Goal: Information Seeking & Learning: Learn about a topic

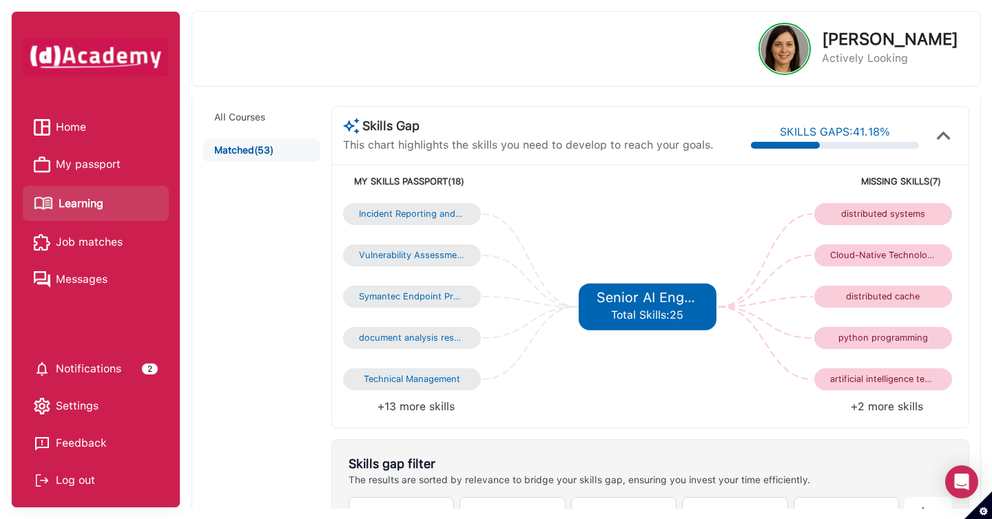
scroll to position [178, 0]
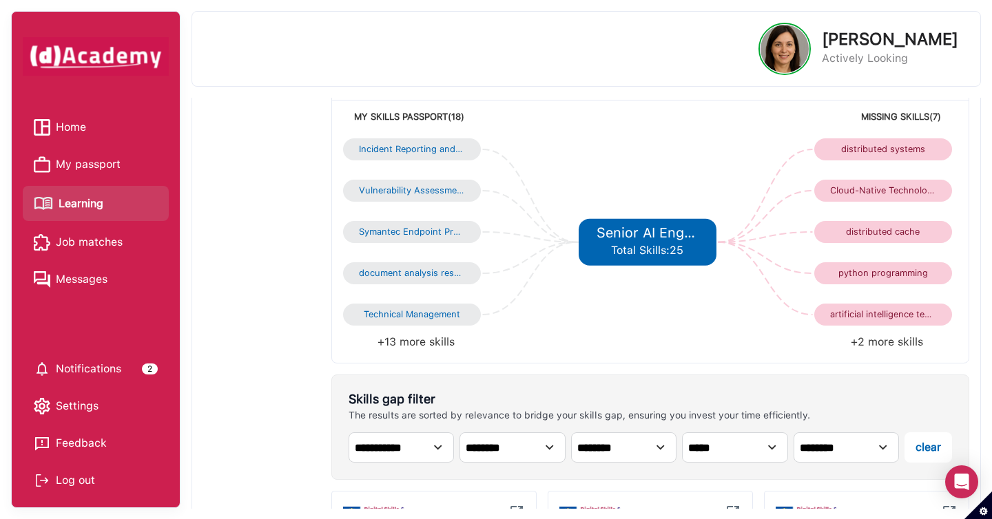
click at [873, 340] on li "+2 more skills" at bounding box center [803, 342] width 307 height 19
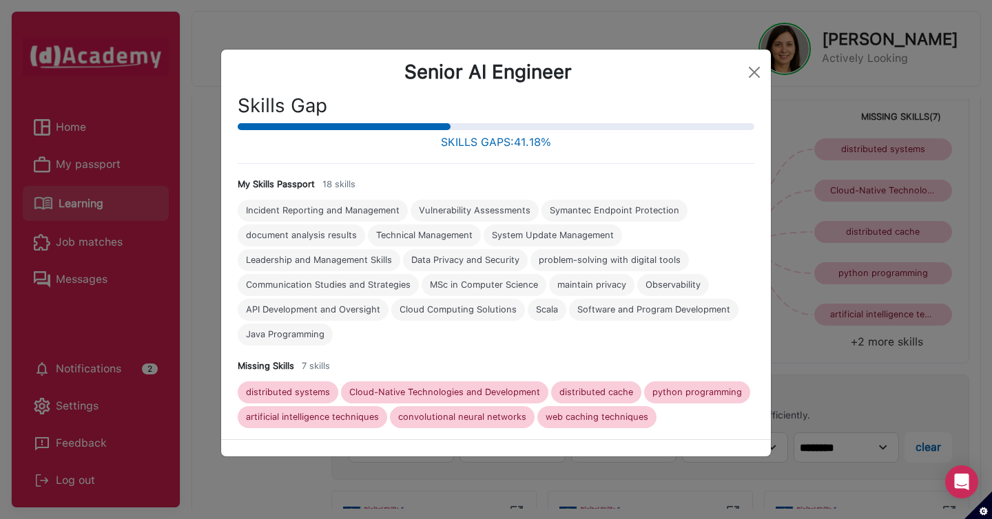
click at [594, 414] on div "web caching techniques" at bounding box center [597, 417] width 103 height 11
copy div "web caching techniques"
click at [753, 70] on button "Close" at bounding box center [754, 72] width 22 height 22
